Goal: Obtain resource: Download file/media

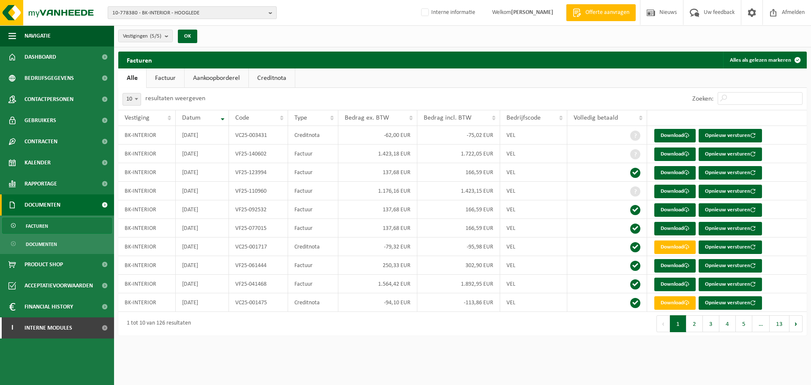
click at [163, 8] on span "10-778380 - BK-INTERIOR - HOOGLEDE" at bounding box center [188, 13] width 153 height 13
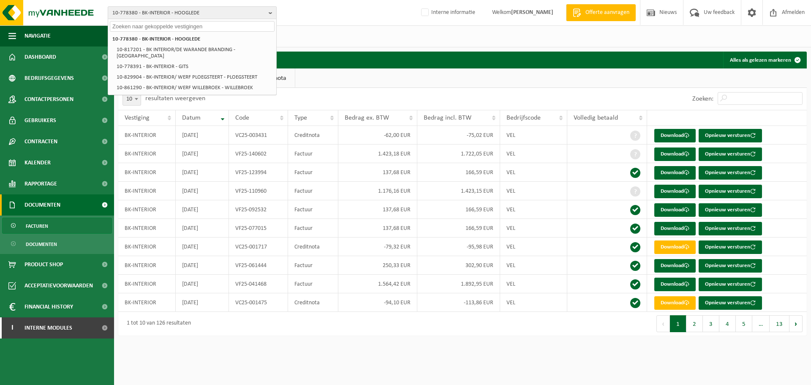
paste input "10-774680"
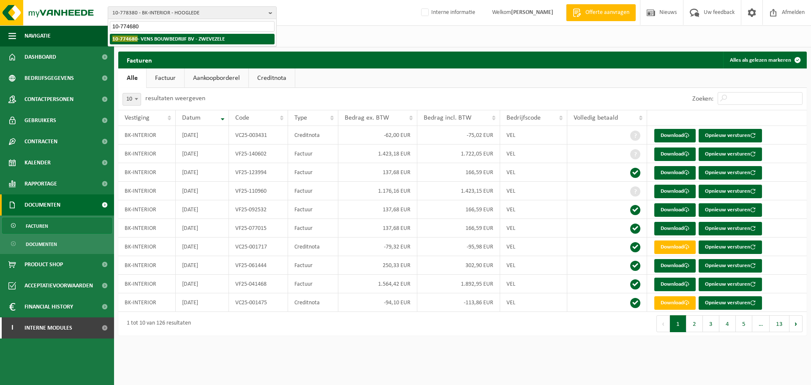
type input "10-774680"
click at [164, 40] on strong "10-774680 - VENS BOUWBEDRIJF BV - ZWEVEZELE" at bounding box center [168, 38] width 112 height 6
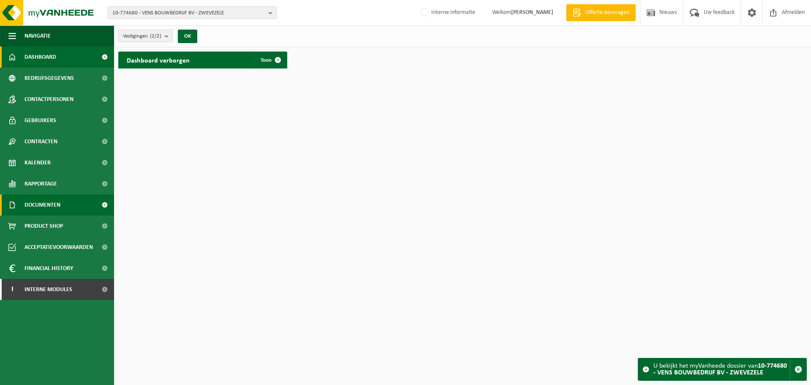
click at [49, 211] on span "Documenten" at bounding box center [43, 204] width 36 height 21
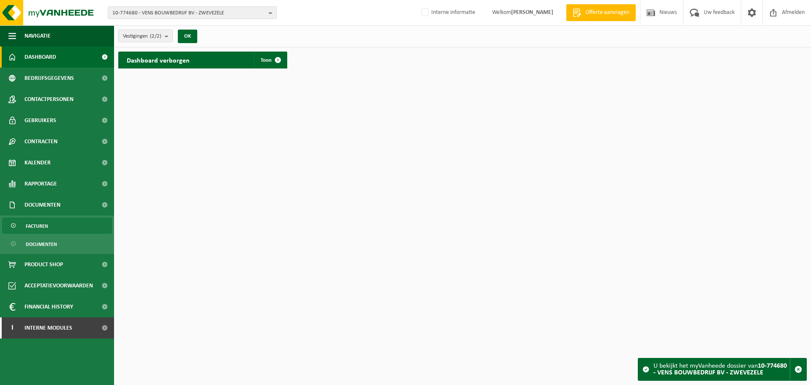
click at [44, 227] on span "Facturen" at bounding box center [37, 226] width 22 height 16
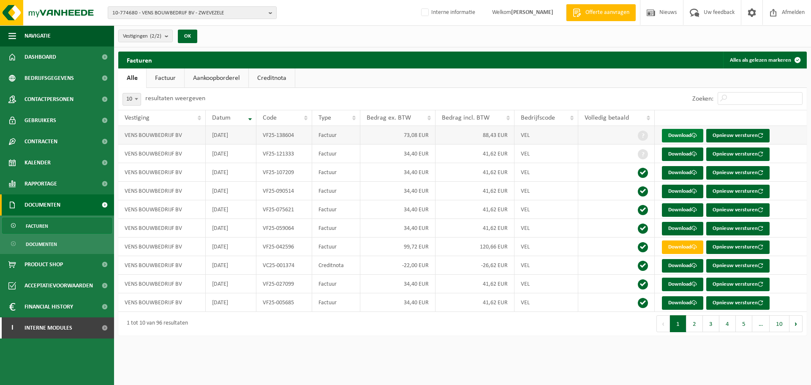
click at [685, 139] on link "Download" at bounding box center [682, 136] width 41 height 14
click at [233, 15] on span "10-774680 - VENS BOUWBEDRIJF BV - ZWEVEZELE" at bounding box center [188, 13] width 153 height 13
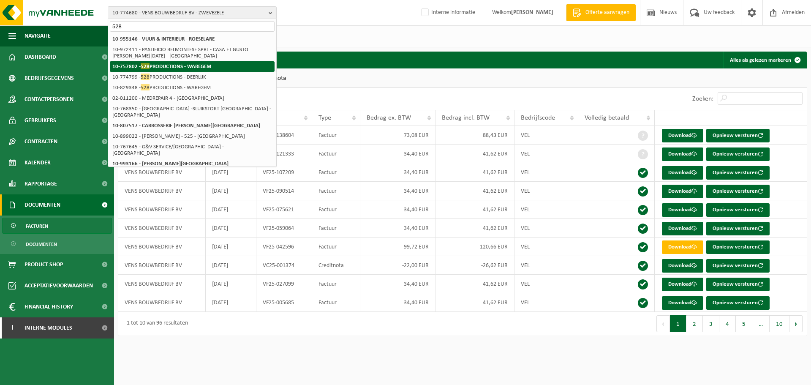
type input "528"
click at [216, 65] on li "10-757802 - 528 PRODUCTIONS - WAREGEM" at bounding box center [192, 66] width 165 height 11
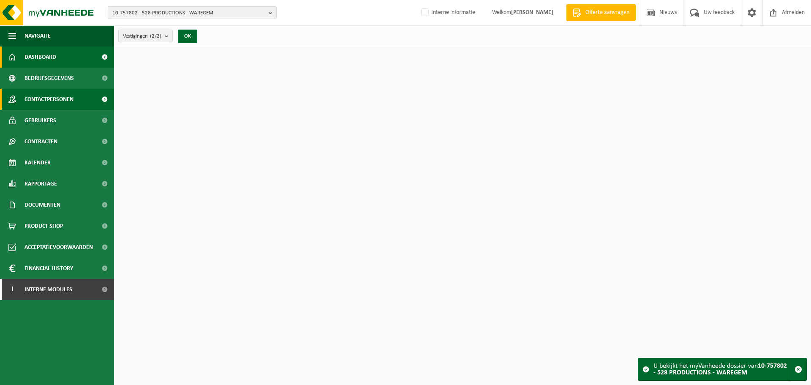
click at [63, 101] on span "Contactpersonen" at bounding box center [49, 99] width 49 height 21
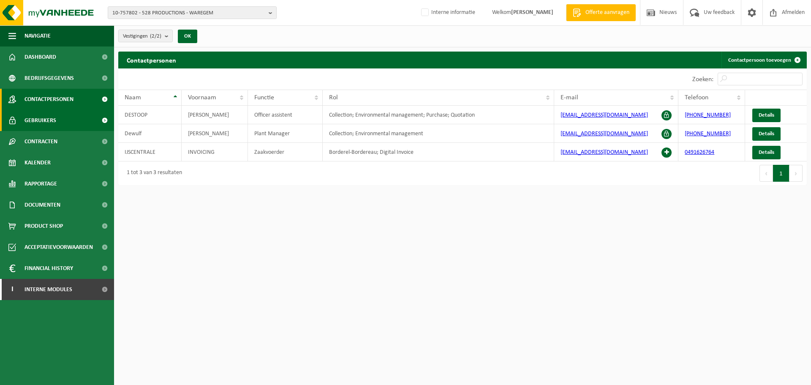
click at [46, 122] on span "Gebruikers" at bounding box center [41, 120] width 32 height 21
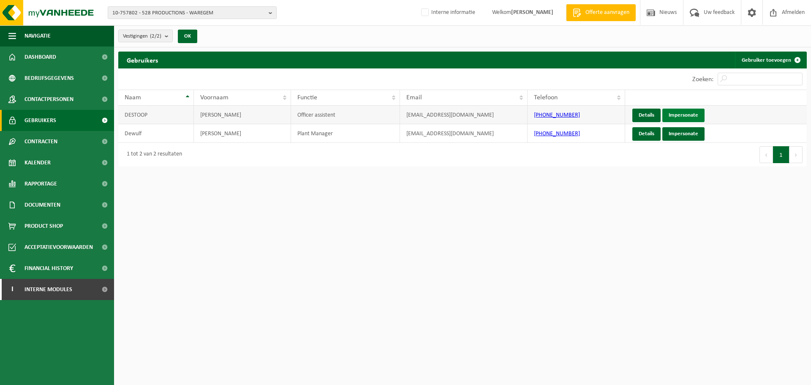
click at [672, 119] on link "Impersonate" at bounding box center [684, 116] width 42 height 14
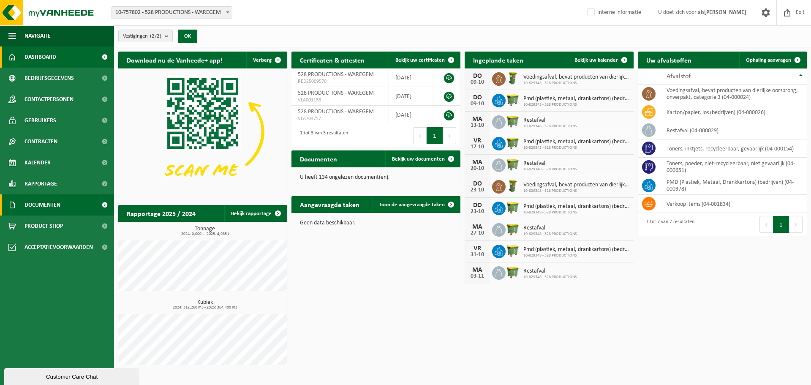
click at [36, 209] on span "Documenten" at bounding box center [43, 204] width 36 height 21
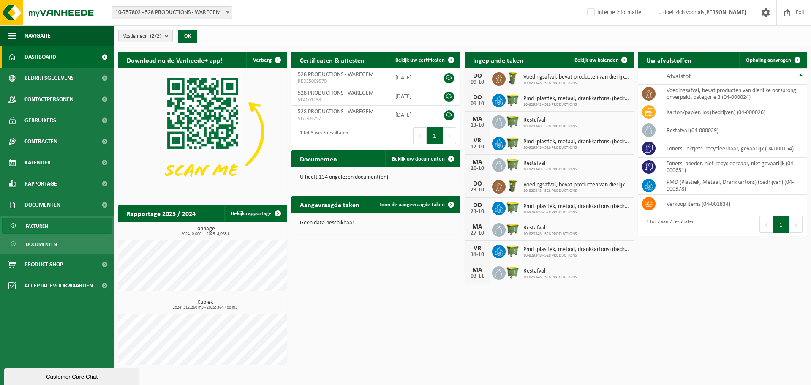
click at [50, 232] on link "Facturen" at bounding box center [57, 226] width 110 height 16
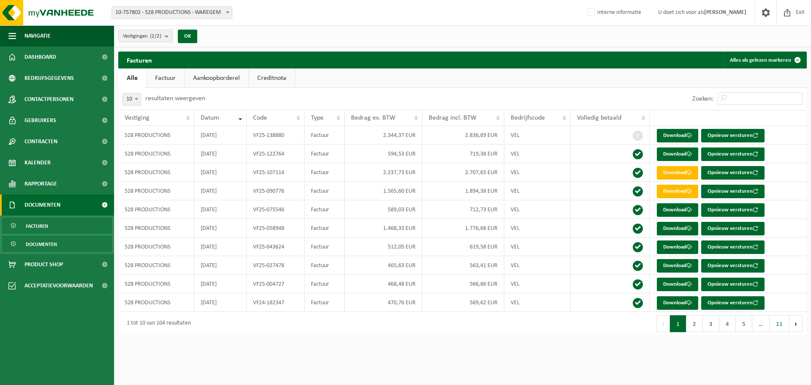
click at [46, 246] on span "Documenten" at bounding box center [41, 244] width 31 height 16
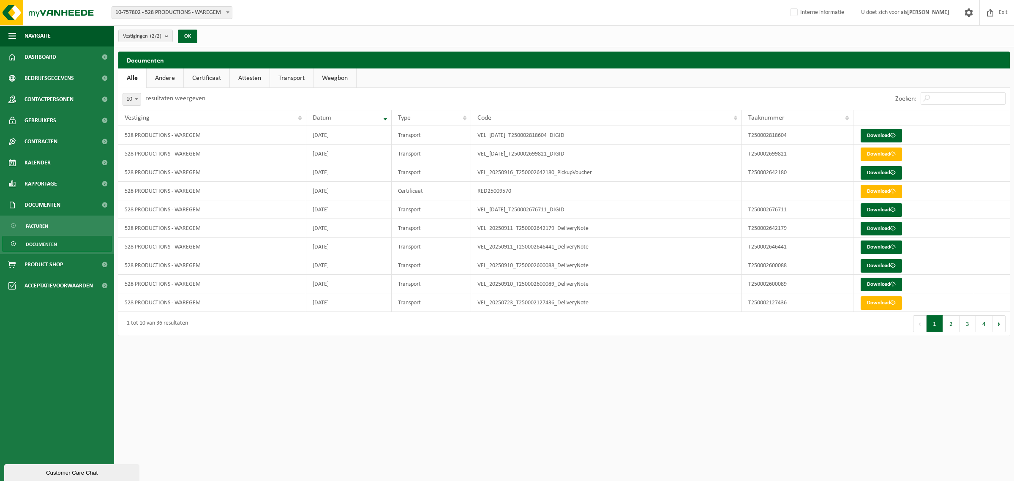
click at [208, 77] on link "Certificaat" at bounding box center [207, 77] width 46 height 19
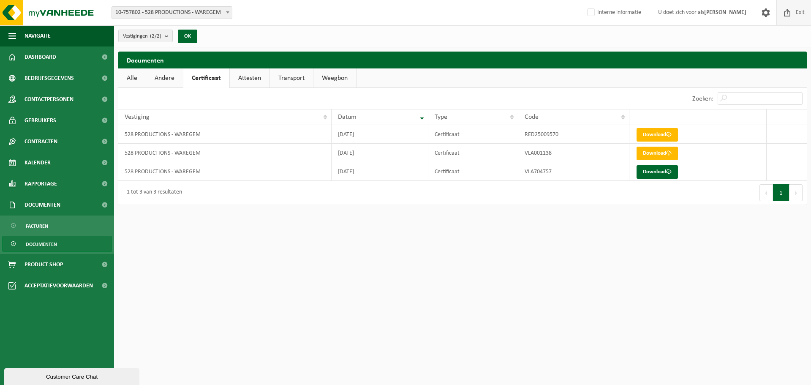
click at [785, 17] on span at bounding box center [787, 12] width 13 height 25
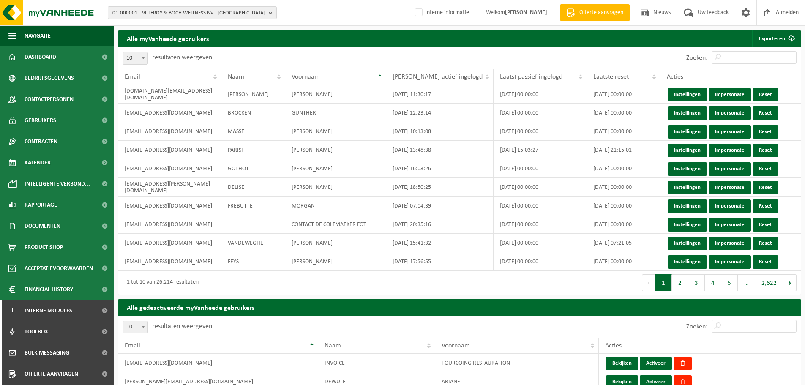
click at [275, 285] on div "1 tot 10 van 26,214 resultaten" at bounding box center [288, 283] width 341 height 24
click at [274, 274] on div "1 tot 10 van 26,214 resultaten" at bounding box center [288, 283] width 341 height 24
